Goal: Find specific page/section: Find specific page/section

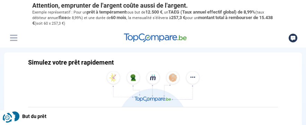
click at [16, 38] on button "Menu" at bounding box center [13, 38] width 10 height 10
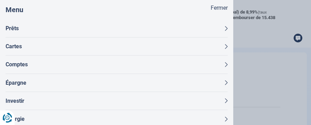
click at [200, 64] on button "Comptes" at bounding box center [117, 64] width 222 height 18
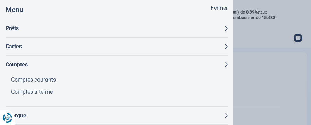
click at [190, 43] on button "Cartes" at bounding box center [117, 46] width 222 height 18
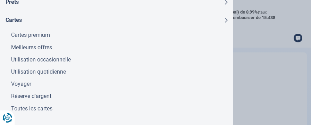
scroll to position [41, 0]
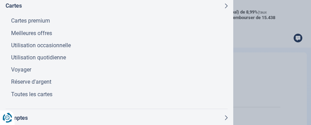
click at [41, 80] on link "Réserve d'argent" at bounding box center [119, 82] width 216 height 12
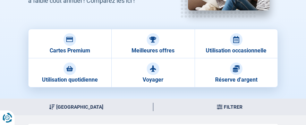
scroll to position [111, 0]
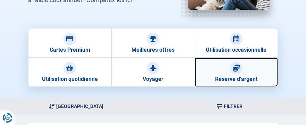
click at [231, 73] on link "Réserve d'argent" at bounding box center [235, 72] width 83 height 29
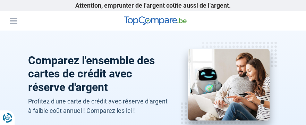
click at [11, 20] on button "Menu" at bounding box center [13, 21] width 10 height 10
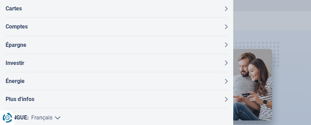
scroll to position [52, 0]
